Goal: Task Accomplishment & Management: Use online tool/utility

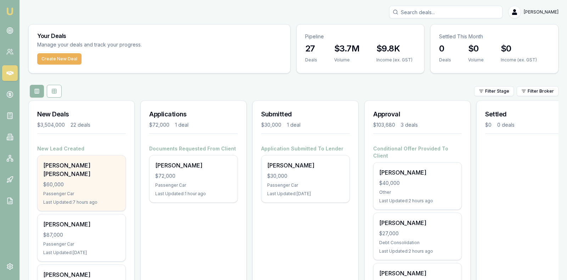
click at [80, 181] on div "$60,000" at bounding box center [81, 184] width 77 height 7
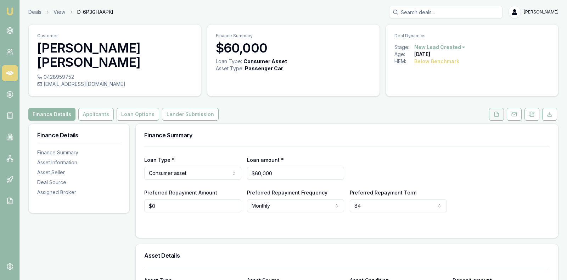
click at [496, 108] on button at bounding box center [496, 114] width 15 height 13
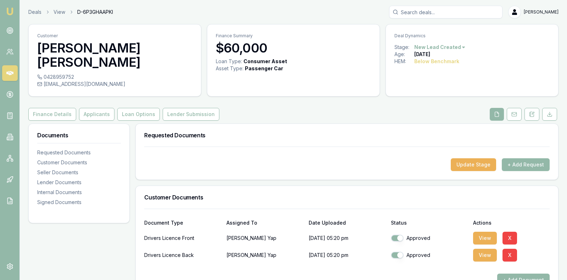
click at [531, 220] on div "Actions" at bounding box center [511, 222] width 77 height 5
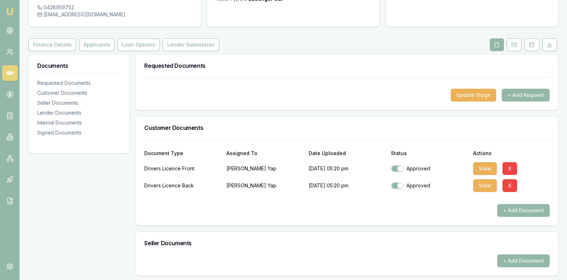
scroll to position [71, 0]
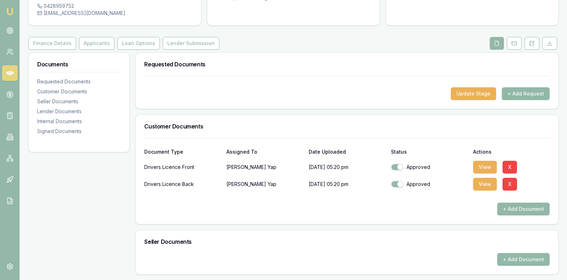
click at [524, 87] on button "+ Add Request" at bounding box center [526, 93] width 48 height 13
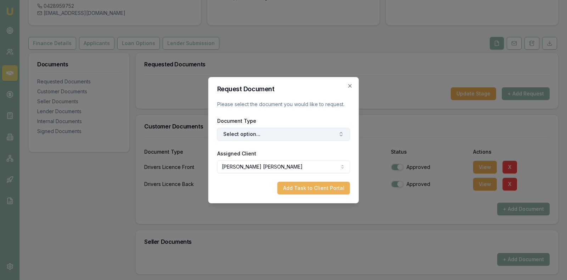
click at [327, 132] on button "Select option..." at bounding box center [283, 134] width 133 height 13
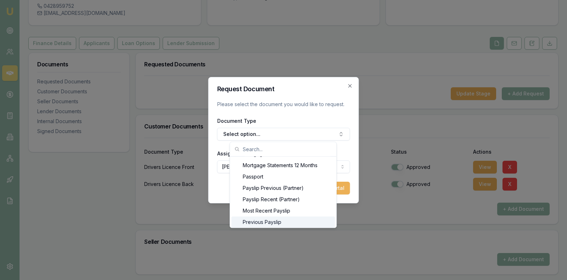
scroll to position [588, 0]
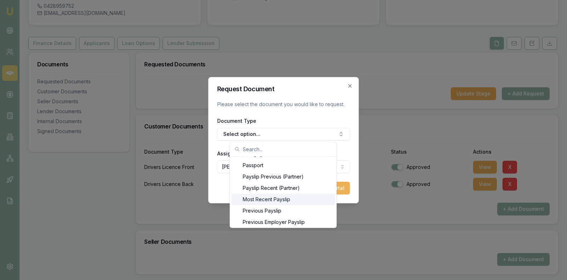
click at [269, 199] on div "Most Recent Payslip" at bounding box center [282, 198] width 103 height 11
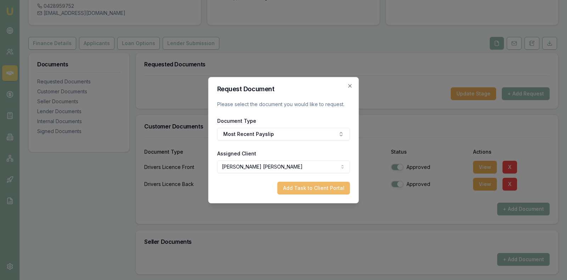
click at [306, 184] on button "Add Task to Client Portal" at bounding box center [313, 187] width 73 height 13
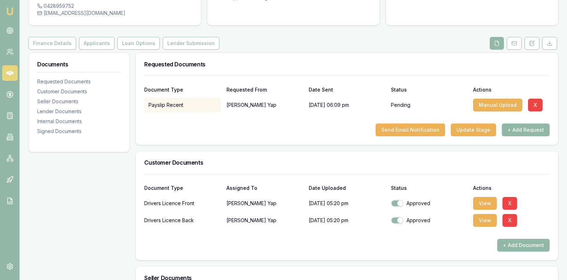
click at [528, 123] on button "+ Add Request" at bounding box center [526, 129] width 48 height 13
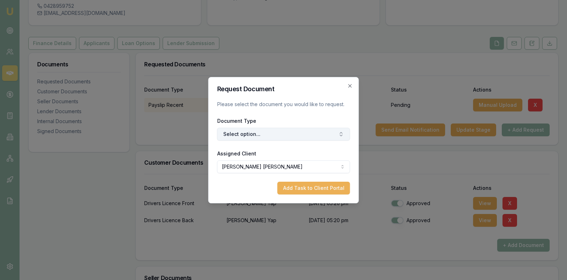
click at [330, 133] on button "Select option..." at bounding box center [283, 134] width 133 height 13
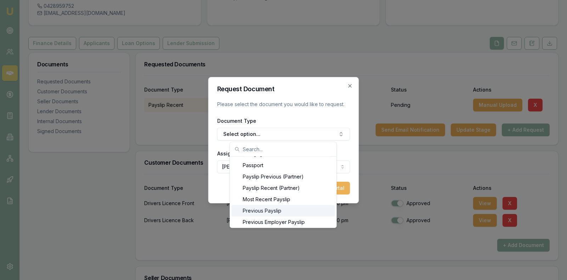
click at [262, 211] on div "Previous Payslip" at bounding box center [282, 210] width 103 height 11
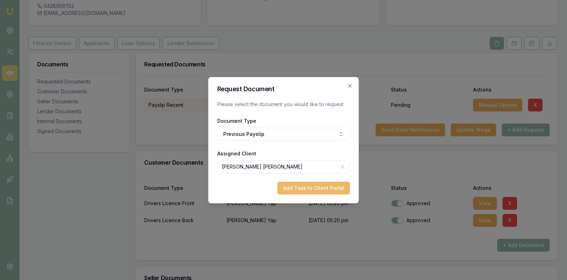
click at [305, 185] on button "Add Task to Client Portal" at bounding box center [313, 187] width 73 height 13
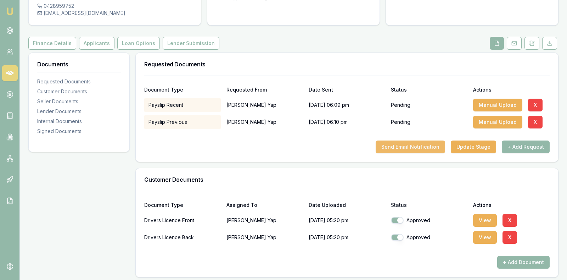
click at [413, 140] on button "Send Email Notification" at bounding box center [410, 146] width 69 height 13
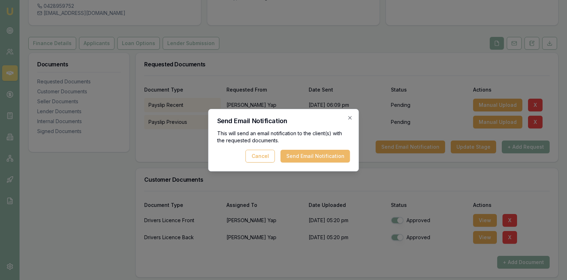
click at [331, 156] on button "Send Email Notification" at bounding box center [315, 156] width 69 height 13
